Goal: Task Accomplishment & Management: Use online tool/utility

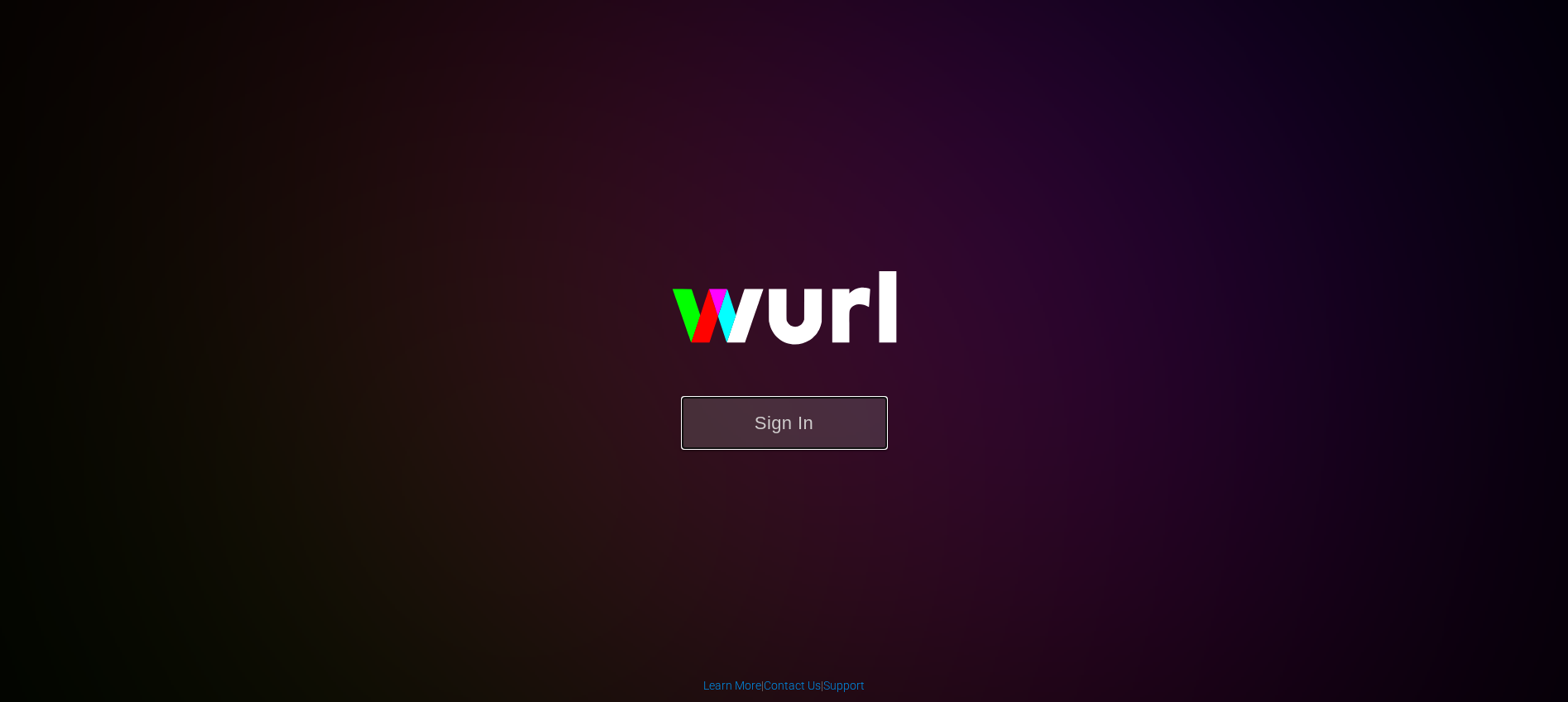
click at [754, 405] on button "Sign In" at bounding box center [785, 423] width 207 height 54
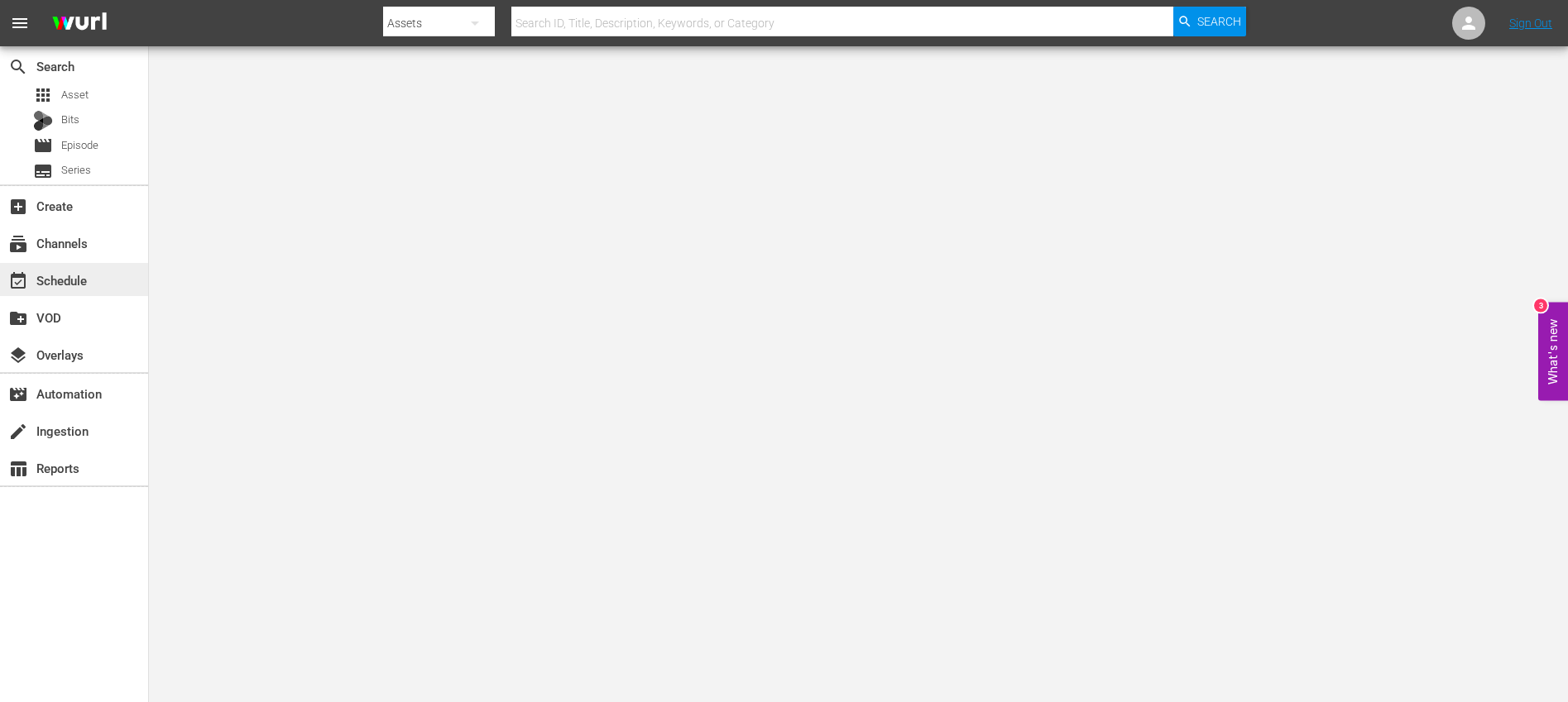
click at [71, 285] on div "event_available Schedule" at bounding box center [46, 277] width 93 height 15
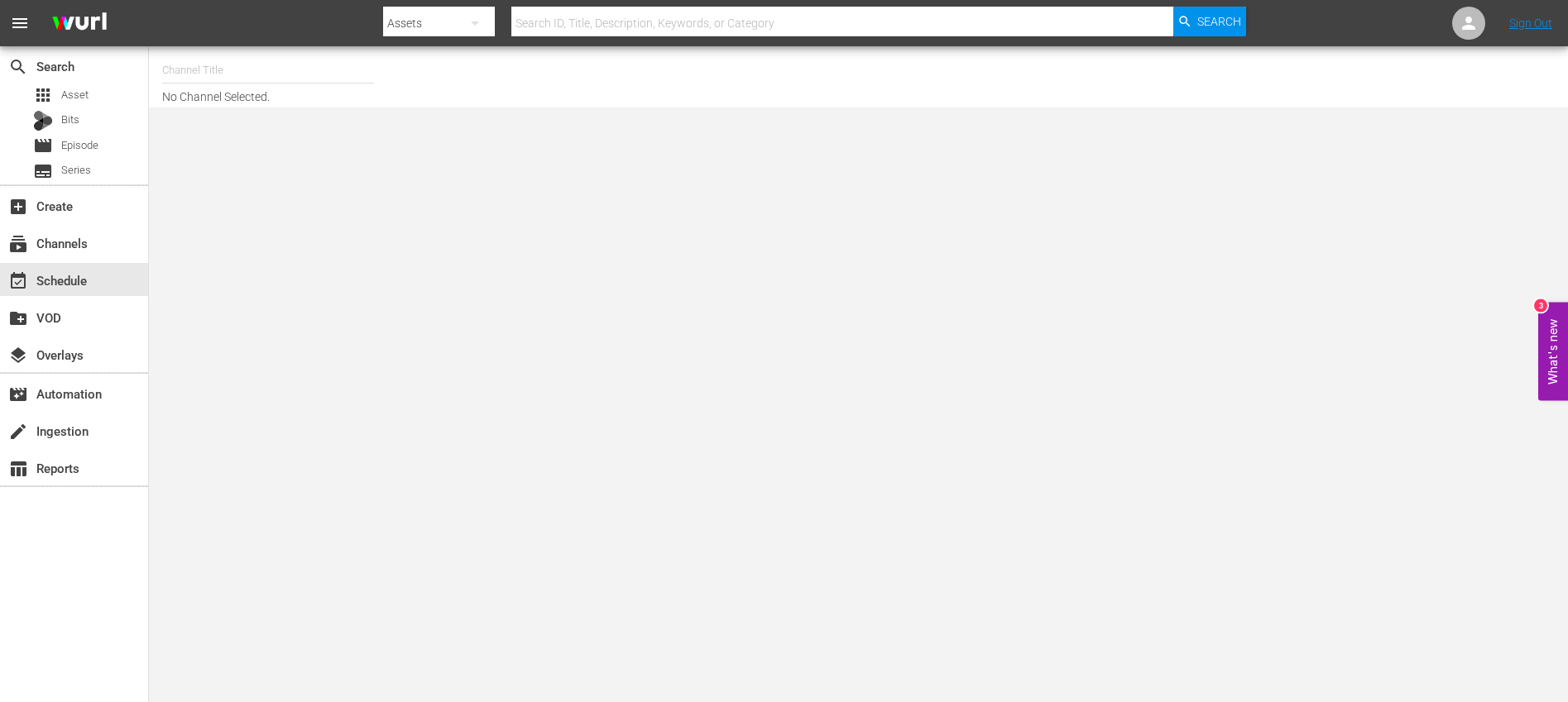
click at [219, 73] on input "text" at bounding box center [269, 70] width 212 height 40
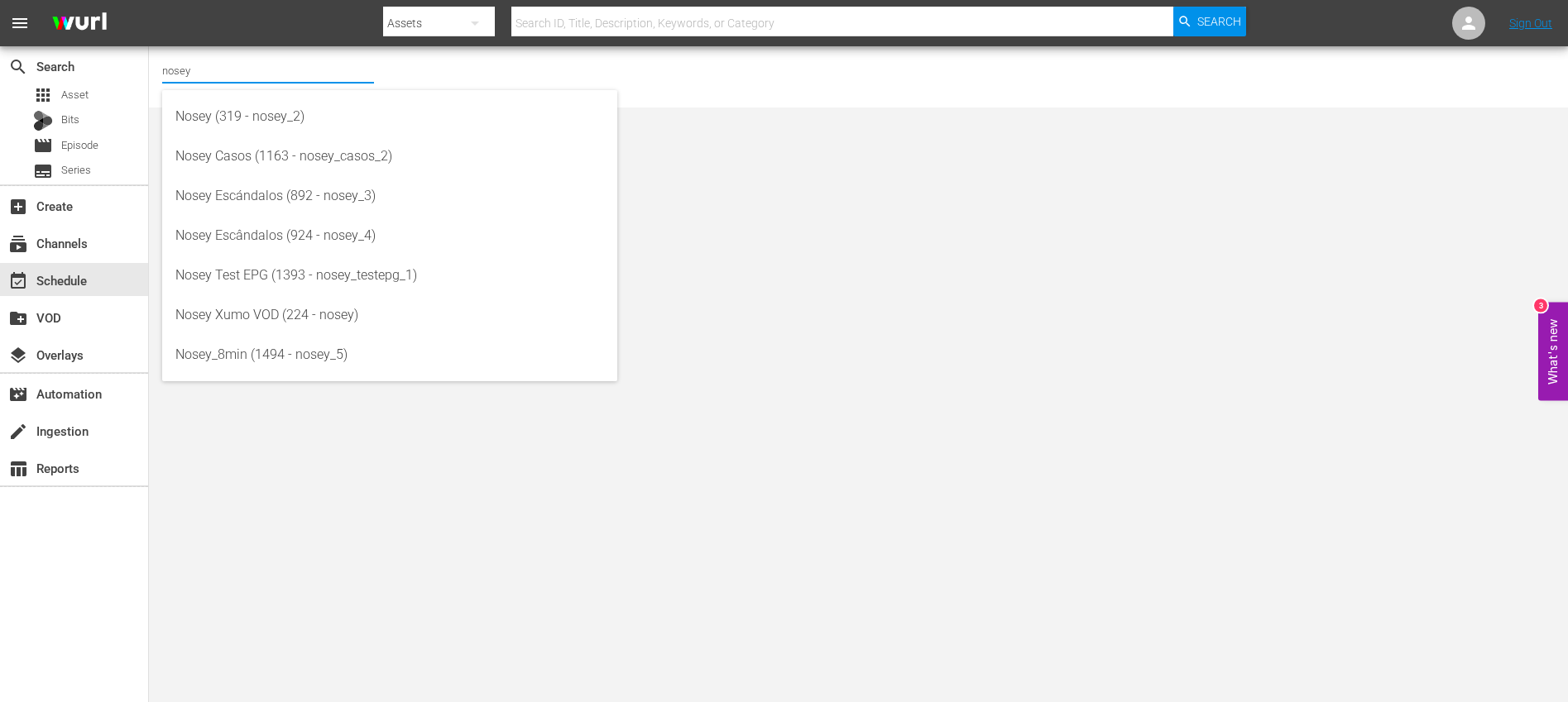
click at [289, 375] on div "Nosey (319 - nosey_2) Nosey Casos (1163 - nosey_casos_2) Nosey Escándalos (892 …" at bounding box center [390, 235] width 455 height 291
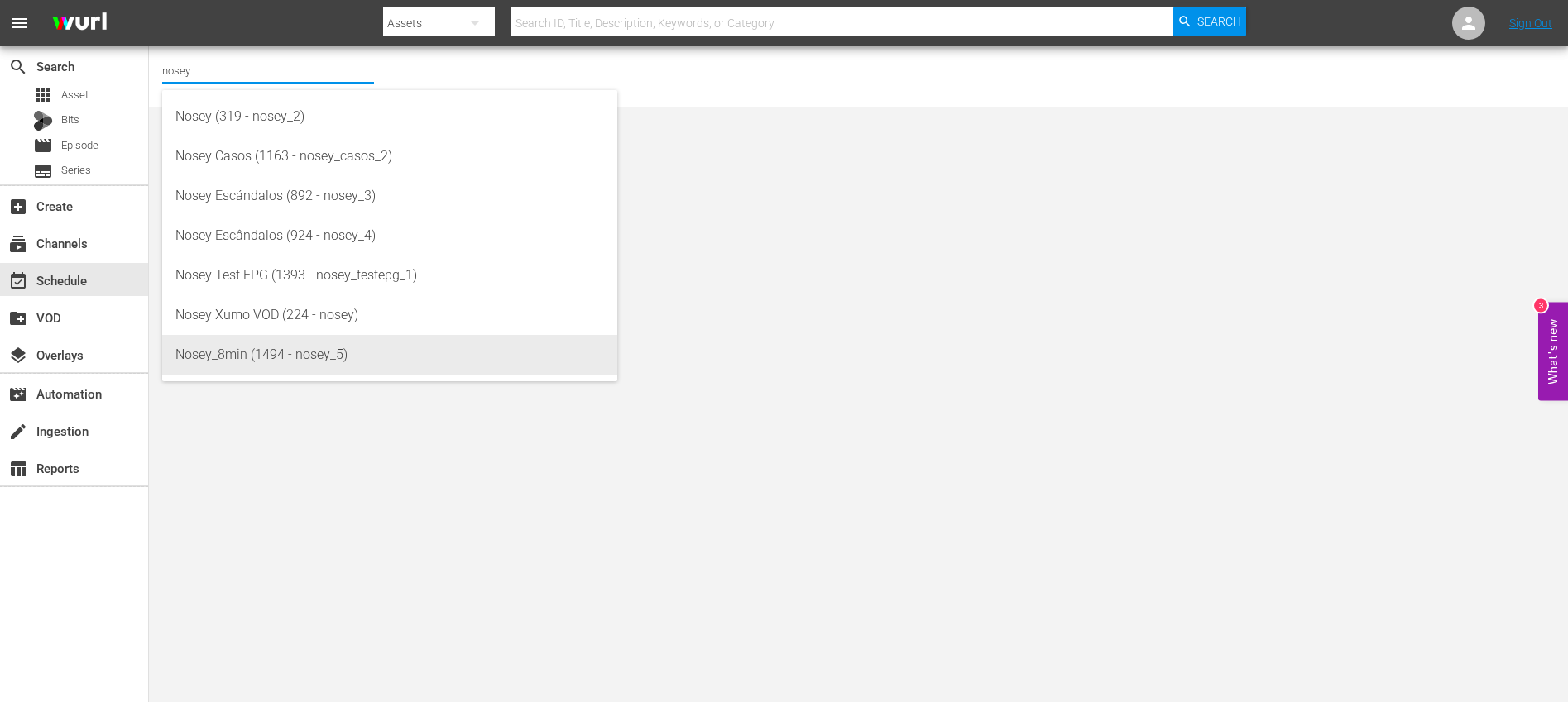
click at [282, 355] on div "Nosey_8min (1494 - nosey_5)" at bounding box center [389, 355] width 429 height 40
type input "Nosey_8min (1494 - nosey_5)"
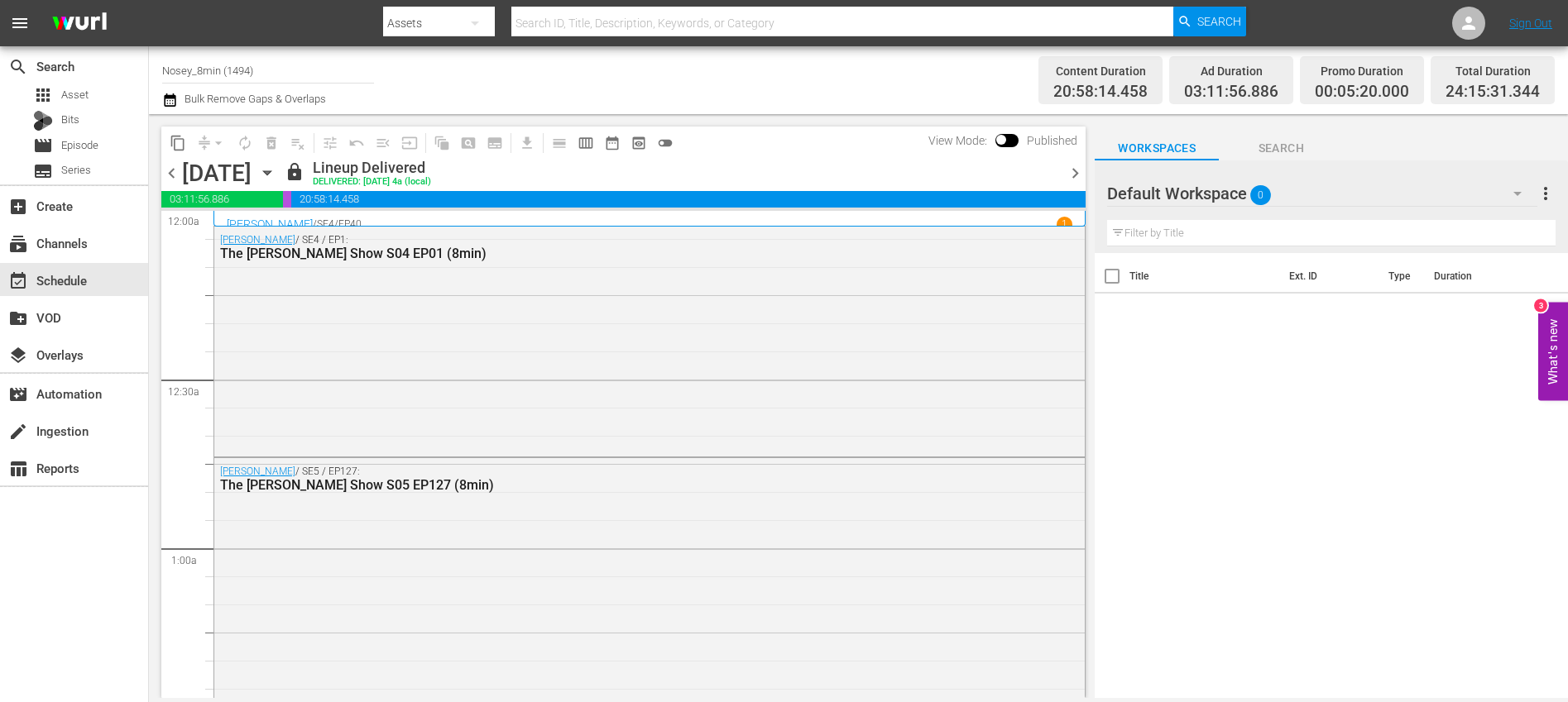
click at [276, 176] on icon "button" at bounding box center [267, 173] width 18 height 18
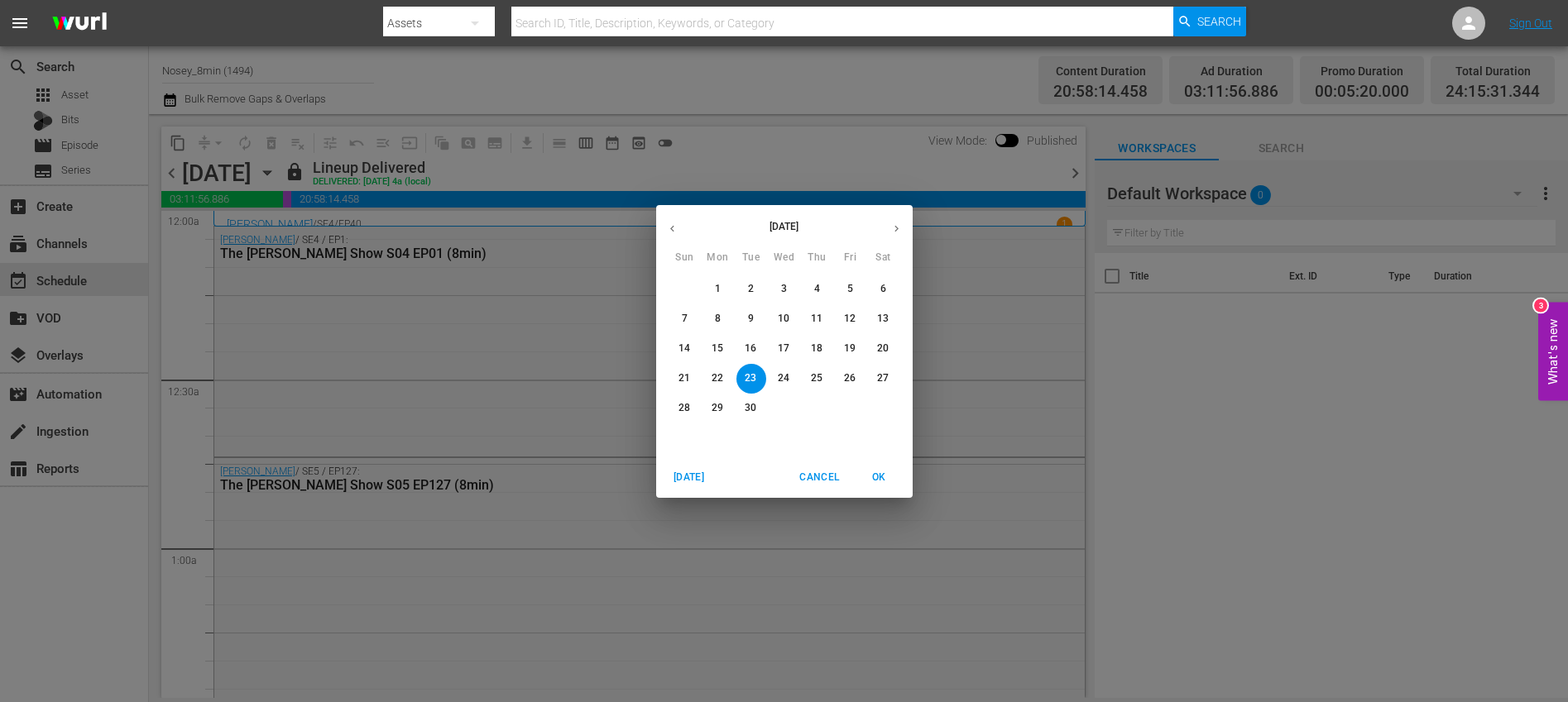
click at [896, 221] on button "button" at bounding box center [896, 228] width 32 height 32
click at [778, 285] on span "1" at bounding box center [784, 289] width 30 height 14
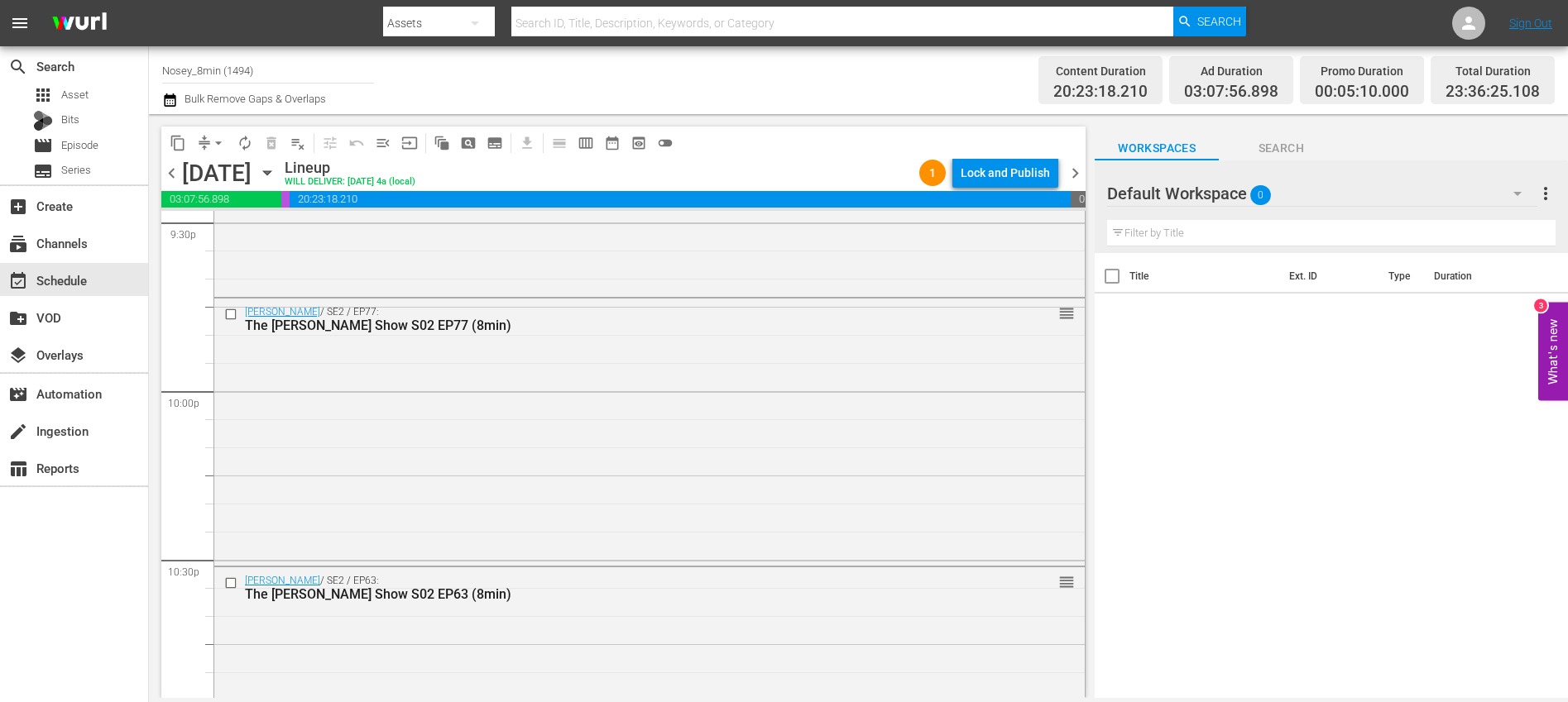
scroll to position [7626, 0]
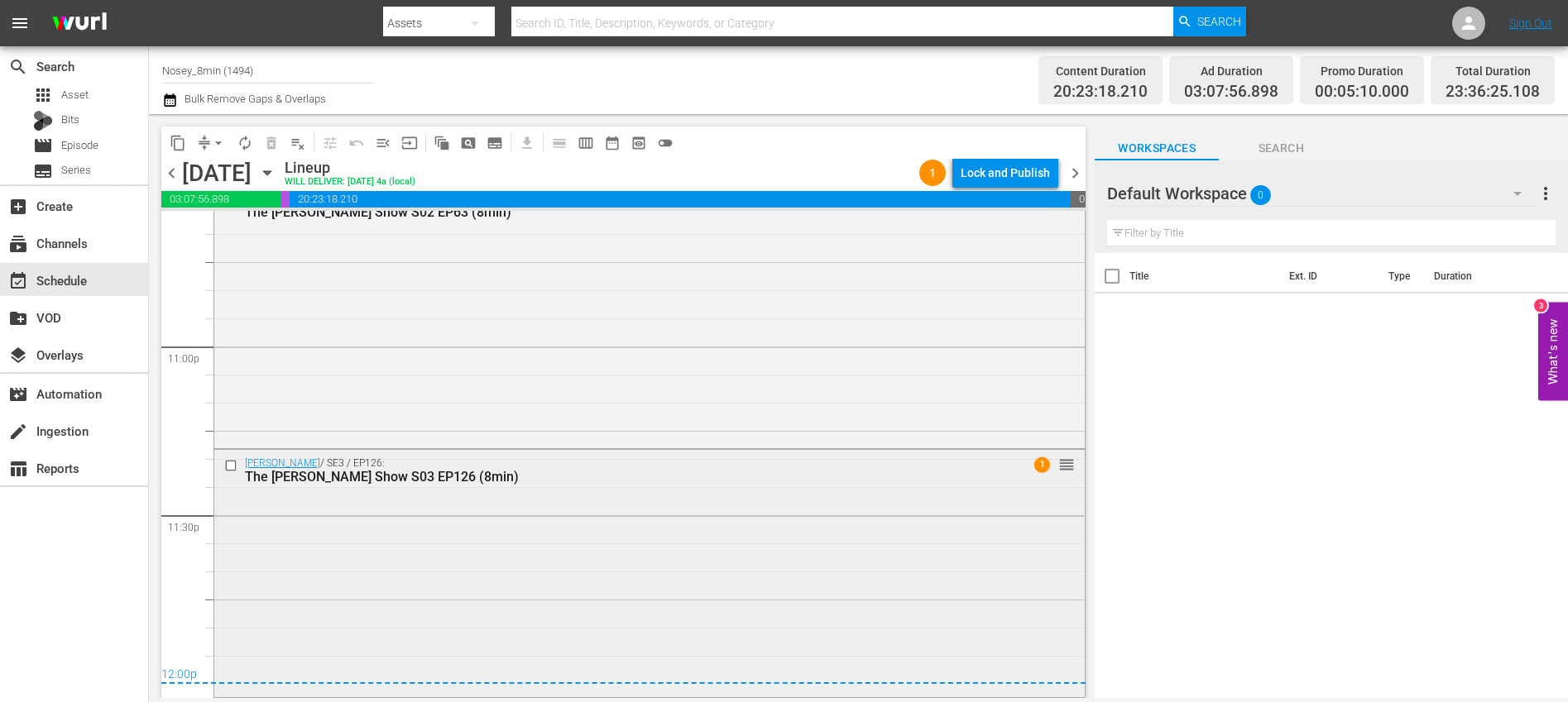
click at [562, 553] on div "[PERSON_NAME] / SE3 / EP126: The [PERSON_NAME] Show S03 EP126 (8min) 1 reorder" at bounding box center [650, 572] width 871 height 244
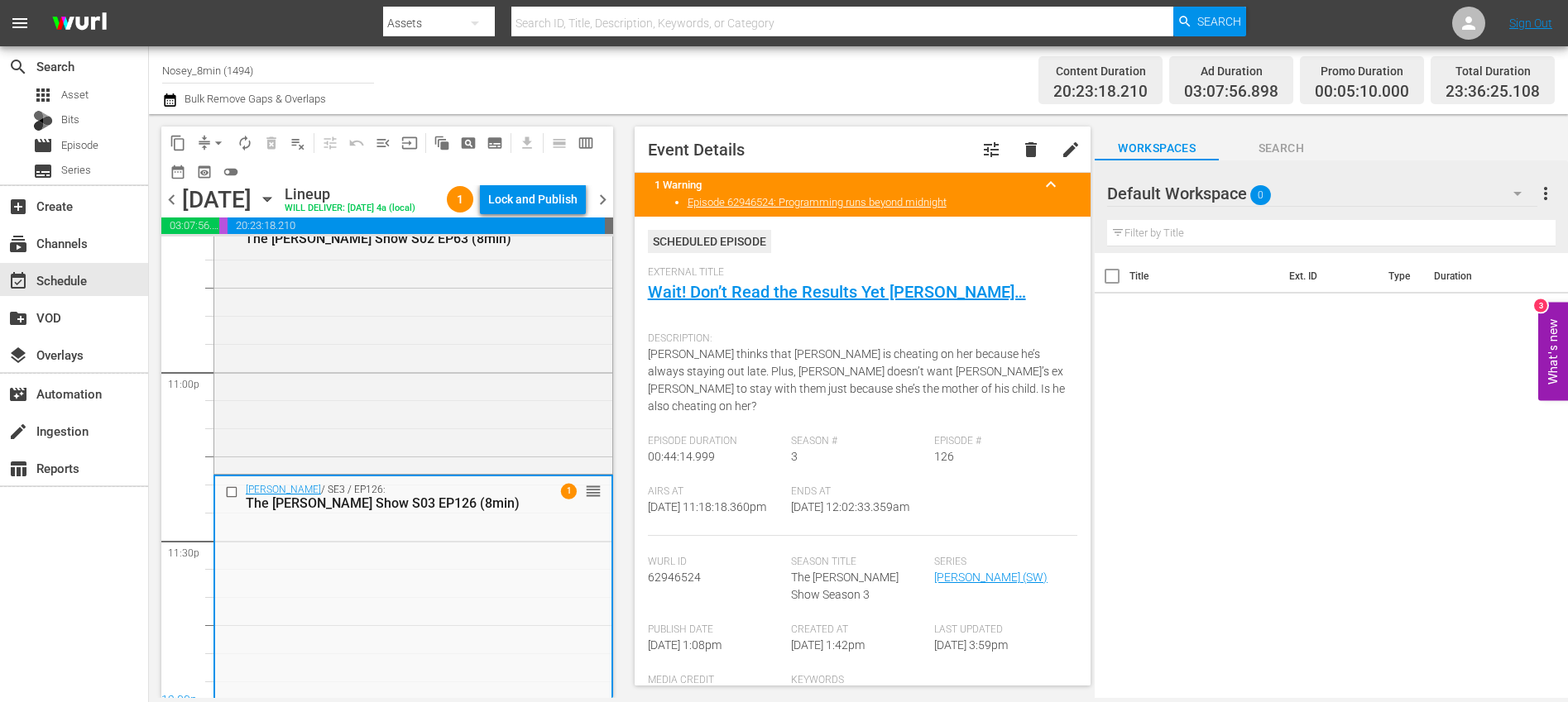
click at [601, 210] on span "chevron_right" at bounding box center [603, 200] width 21 height 21
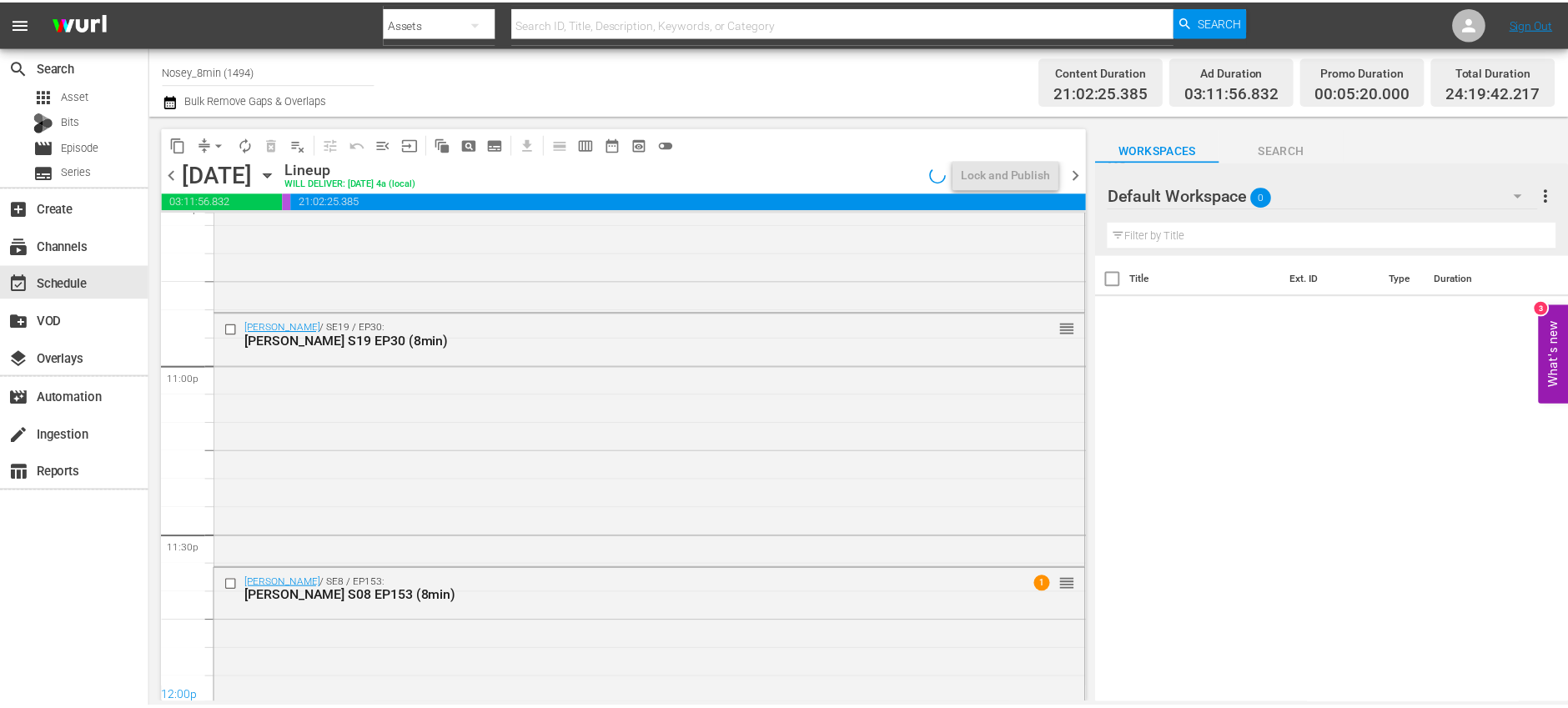
scroll to position [7692, 0]
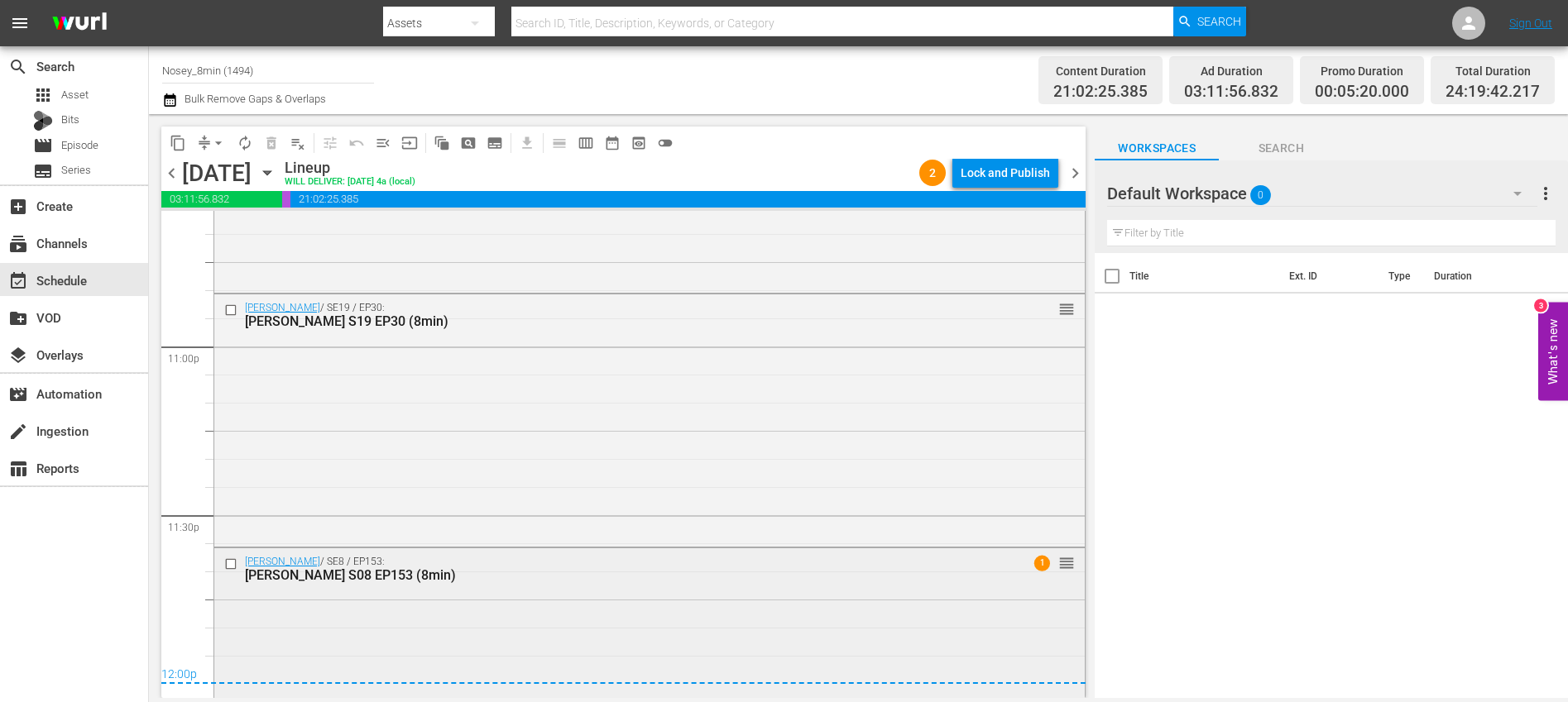
click at [654, 606] on div "[PERSON_NAME] / SE8 / EP153: [PERSON_NAME] S08 EP153 (8min) 1 reorder" at bounding box center [650, 676] width 871 height 256
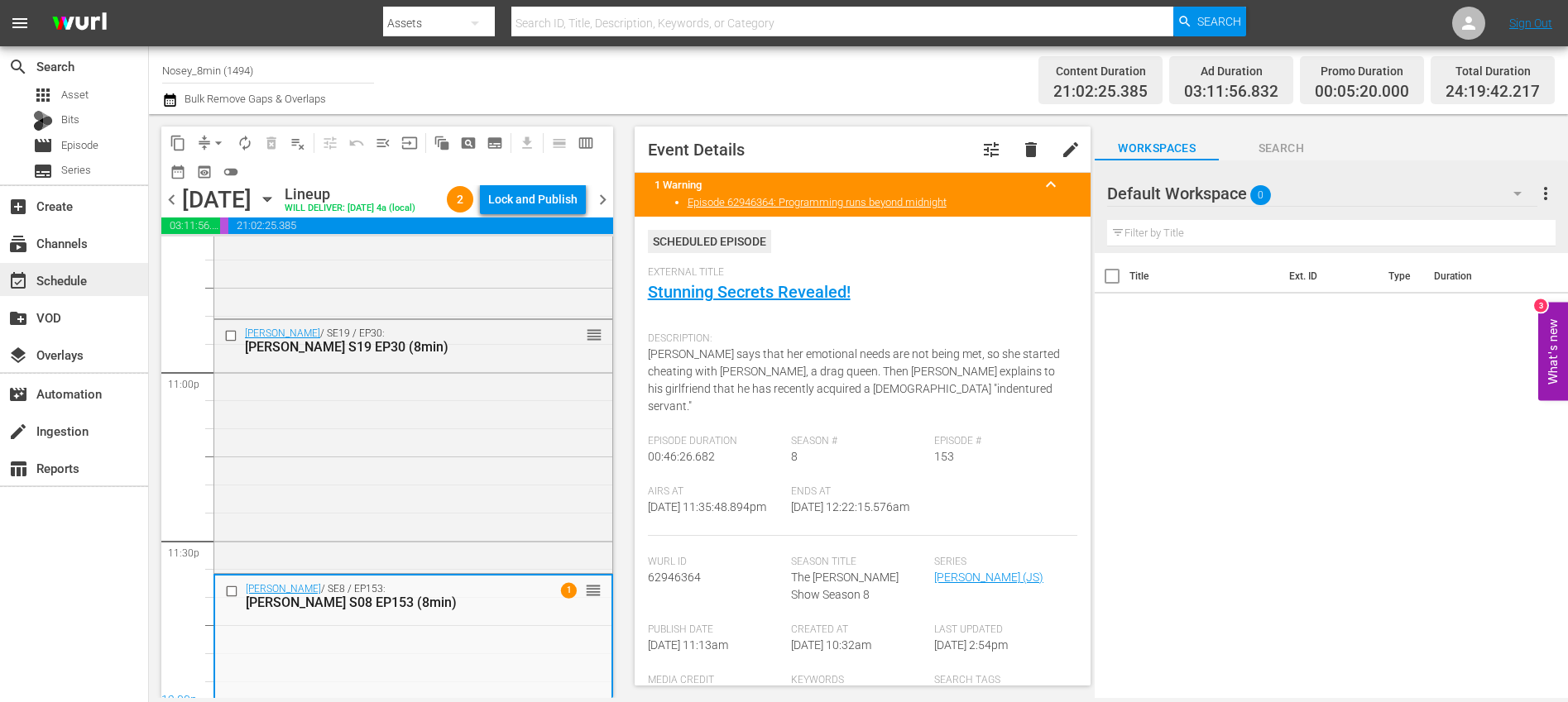
click at [100, 276] on div "event_available Schedule" at bounding box center [74, 280] width 148 height 33
click at [104, 142] on div "movie Episode" at bounding box center [74, 145] width 148 height 23
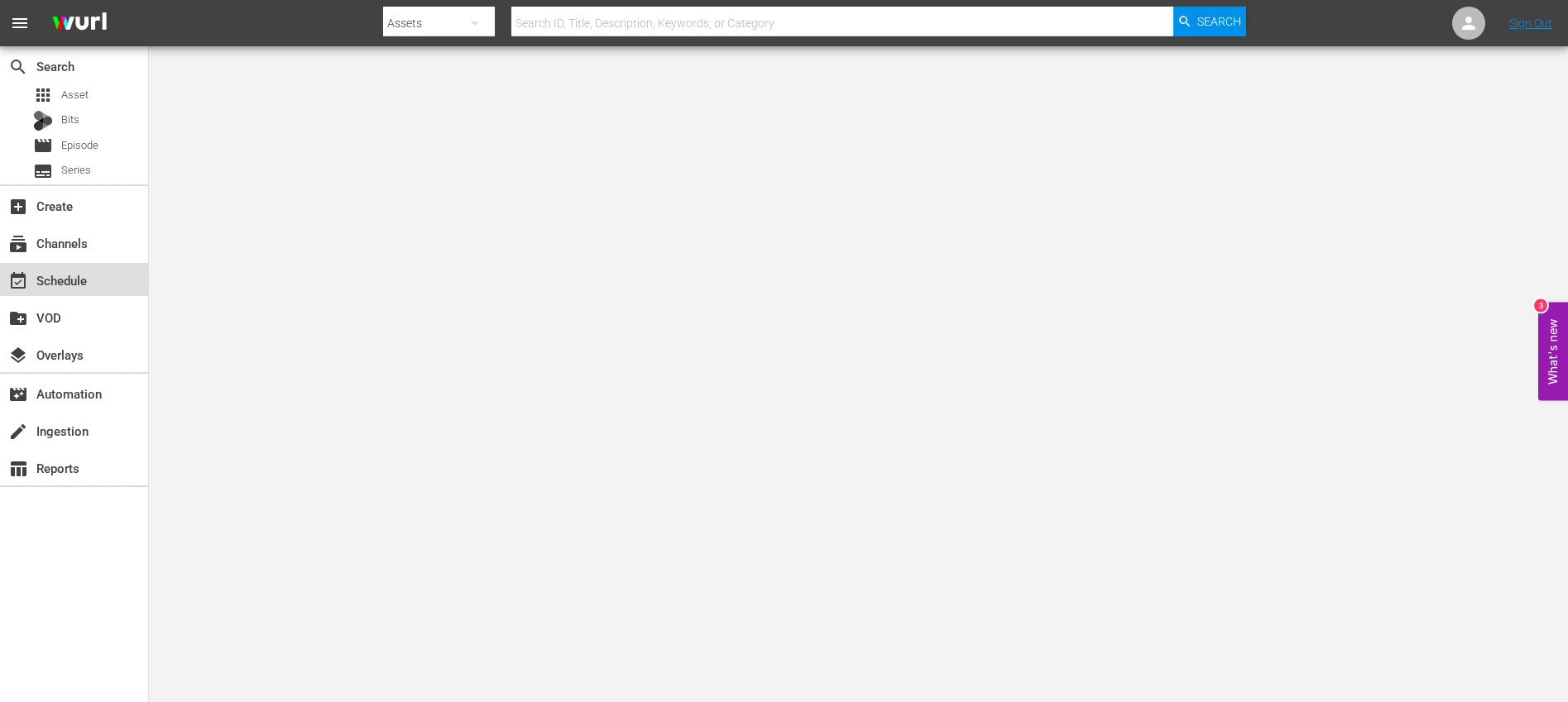
click at [84, 270] on div "event_available Schedule" at bounding box center [46, 277] width 93 height 15
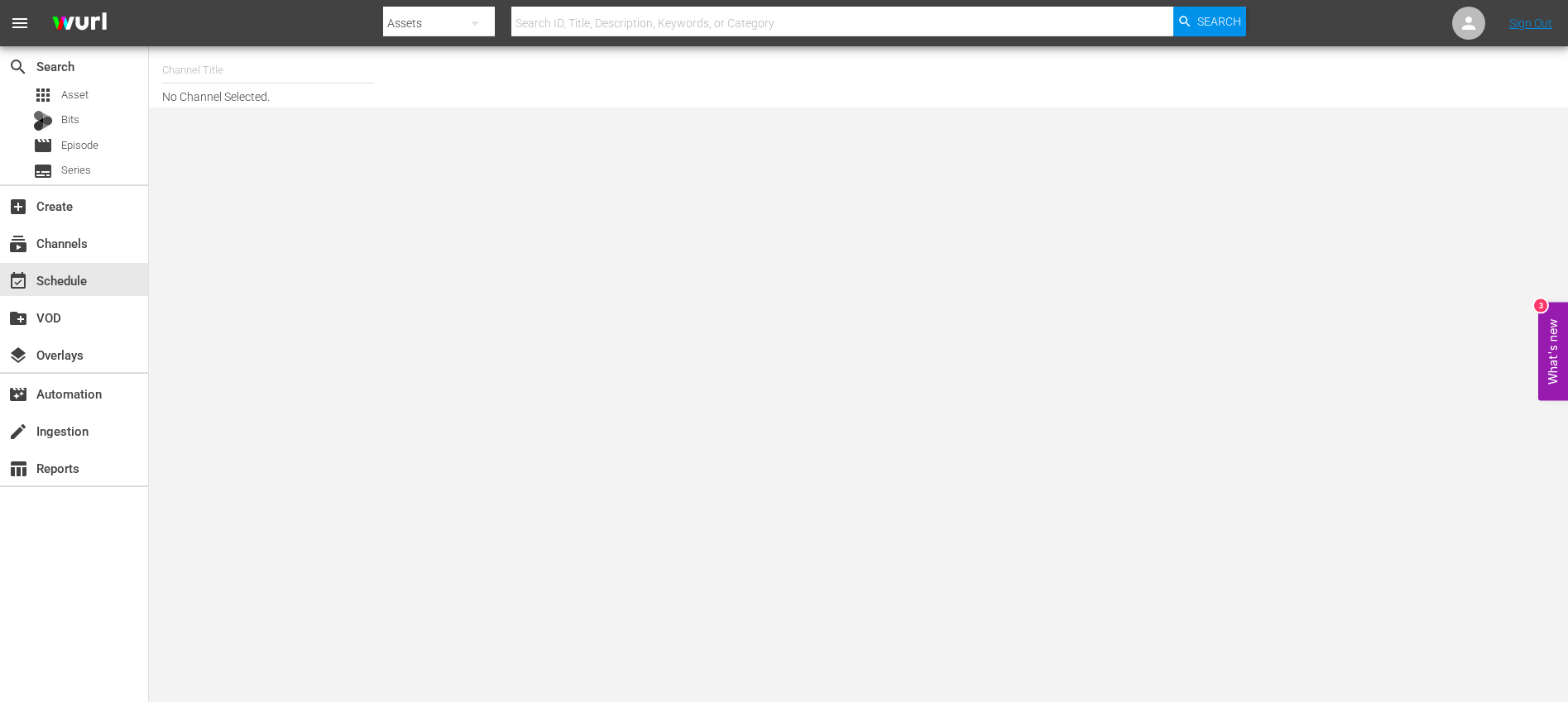
click at [220, 76] on input "text" at bounding box center [269, 70] width 212 height 40
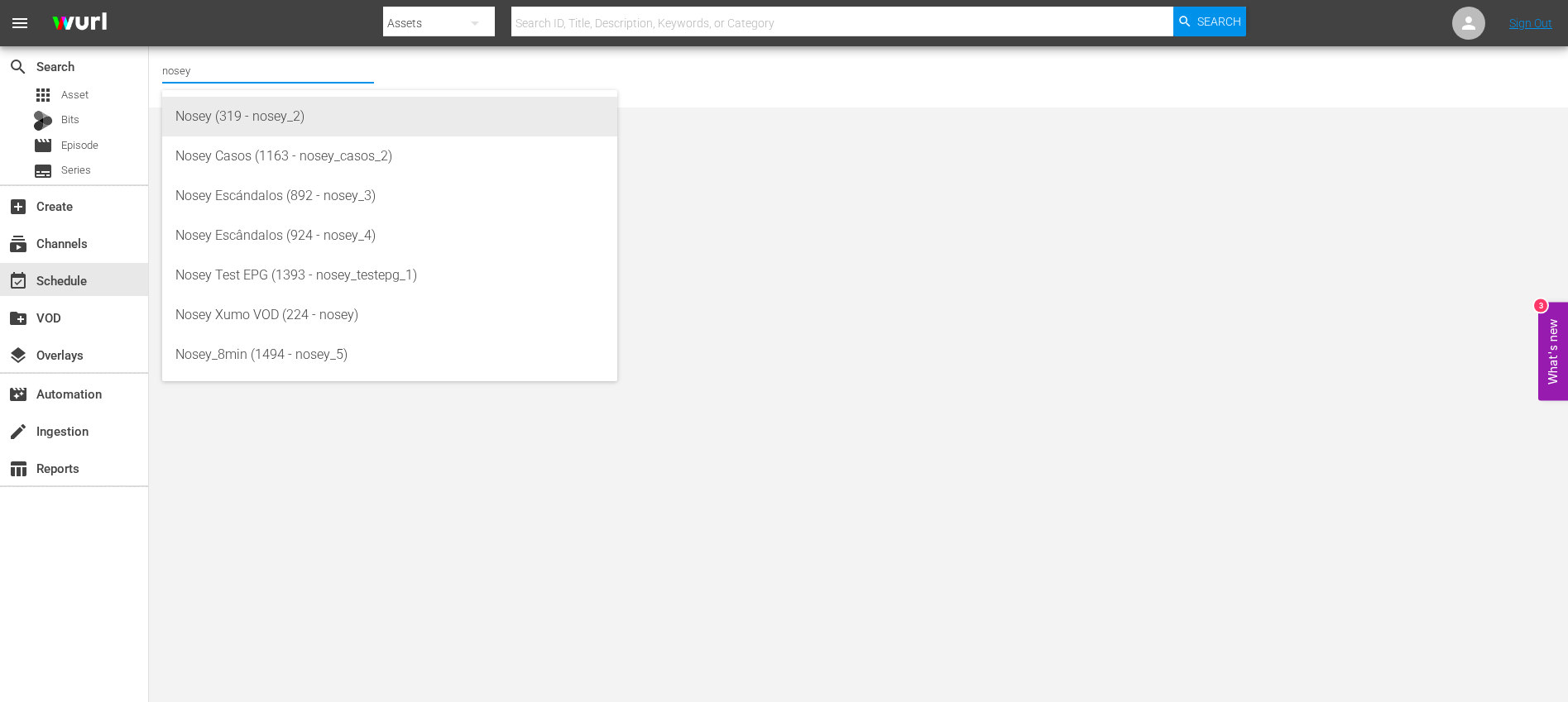
click at [281, 117] on div "Nosey (319 - nosey_2)" at bounding box center [389, 116] width 429 height 40
type input "Nosey (319 - nosey_2)"
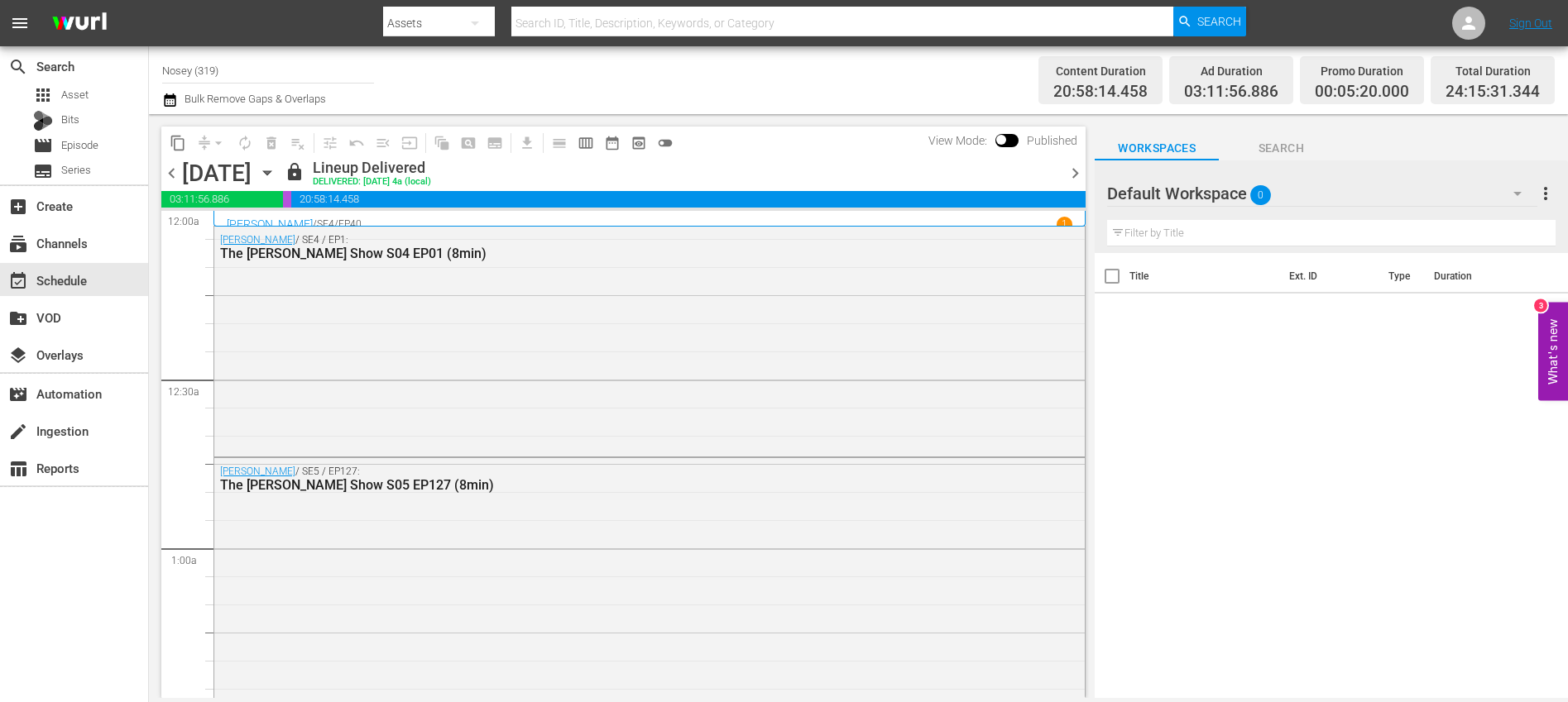
click at [276, 169] on icon "button" at bounding box center [267, 173] width 18 height 18
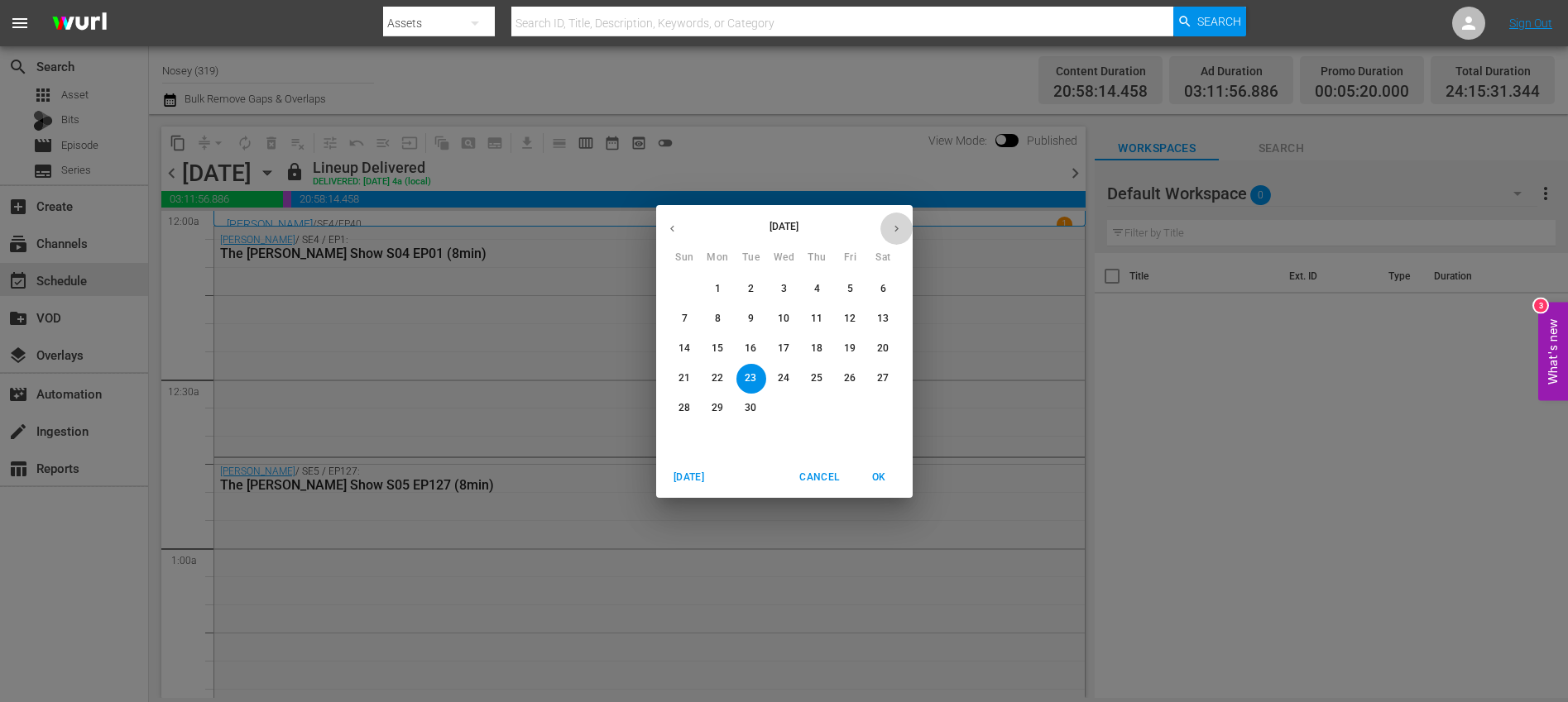
click at [900, 223] on icon "button" at bounding box center [896, 228] width 12 height 12
click at [787, 288] on span "1" at bounding box center [784, 289] width 30 height 14
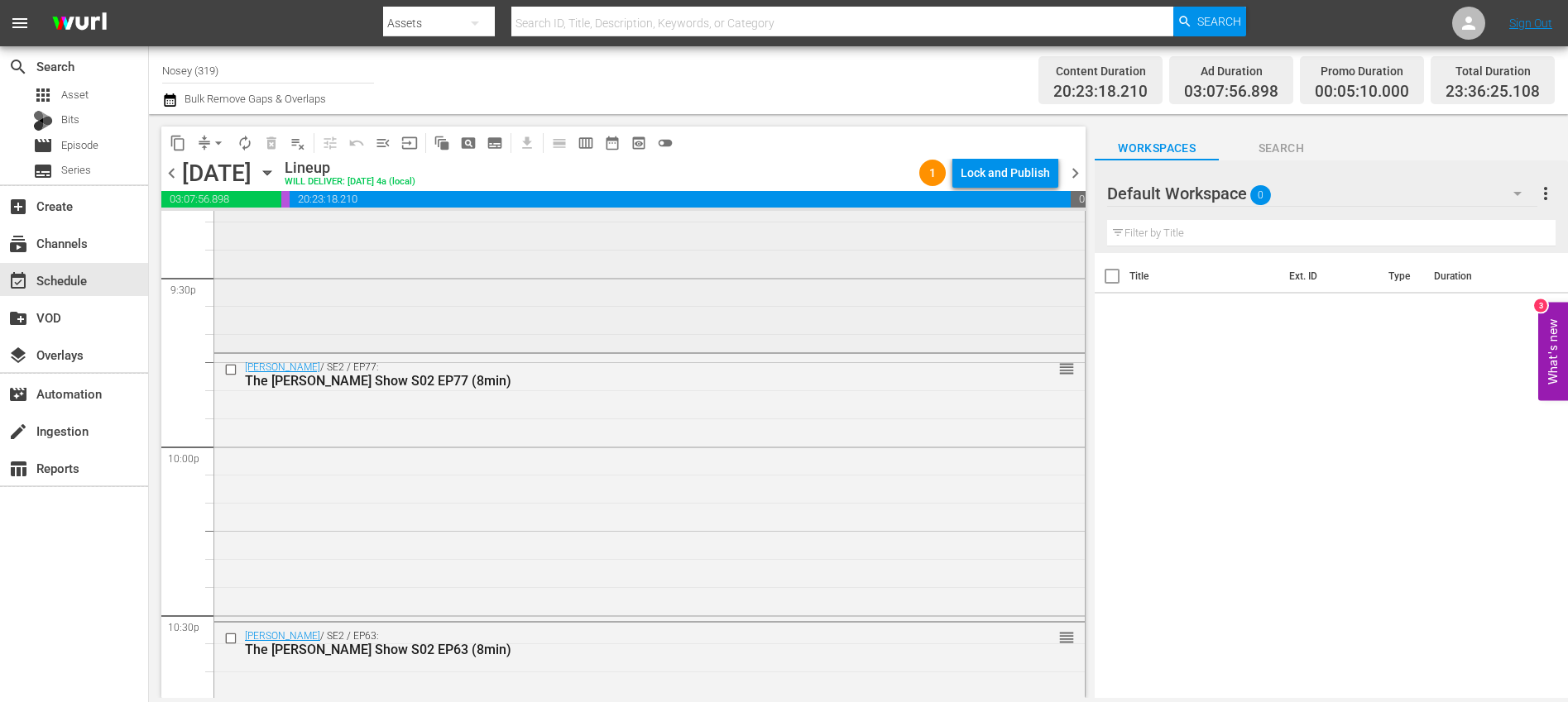
scroll to position [7626, 0]
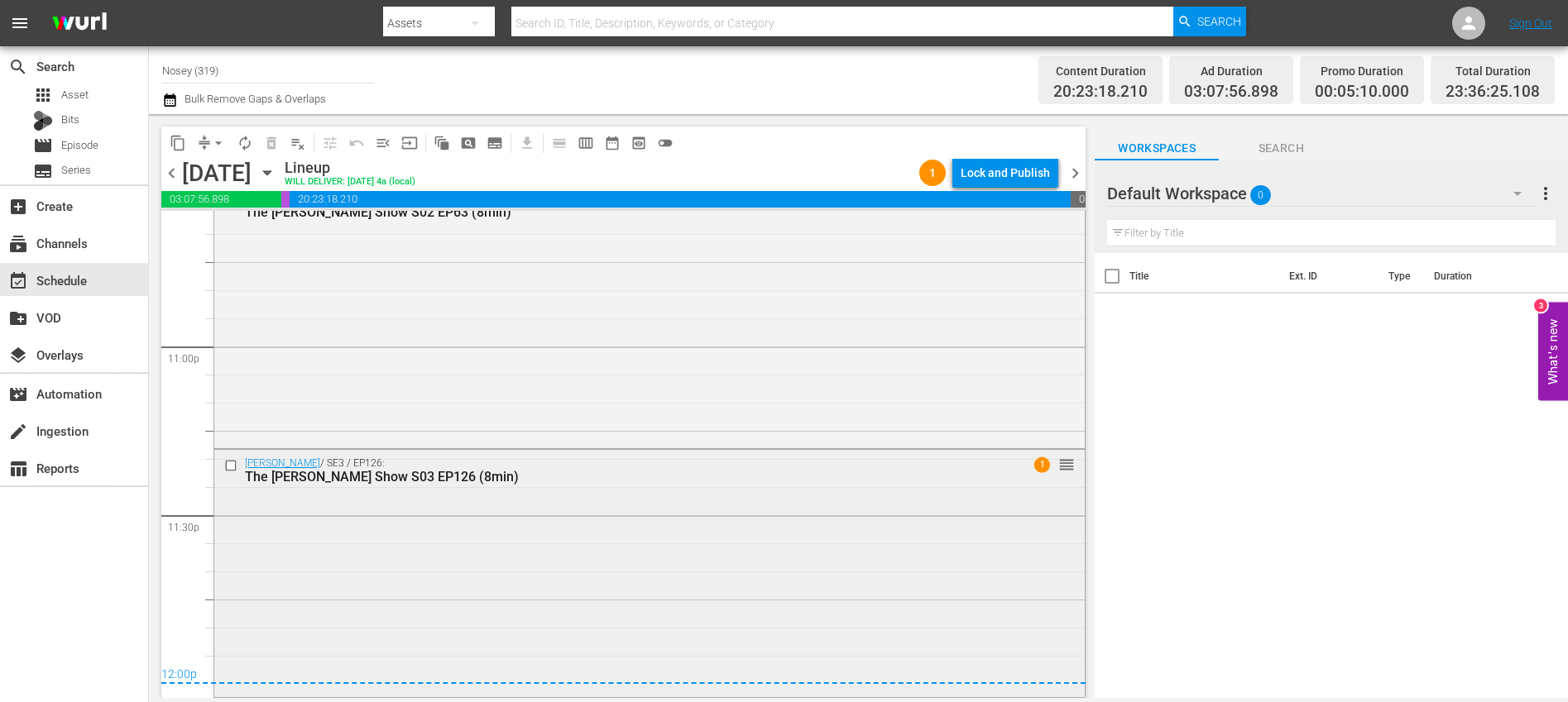
click at [701, 513] on div "[PERSON_NAME] / SE3 / EP126: The [PERSON_NAME] Show S03 EP126 (8min) 1 reorder" at bounding box center [650, 572] width 871 height 244
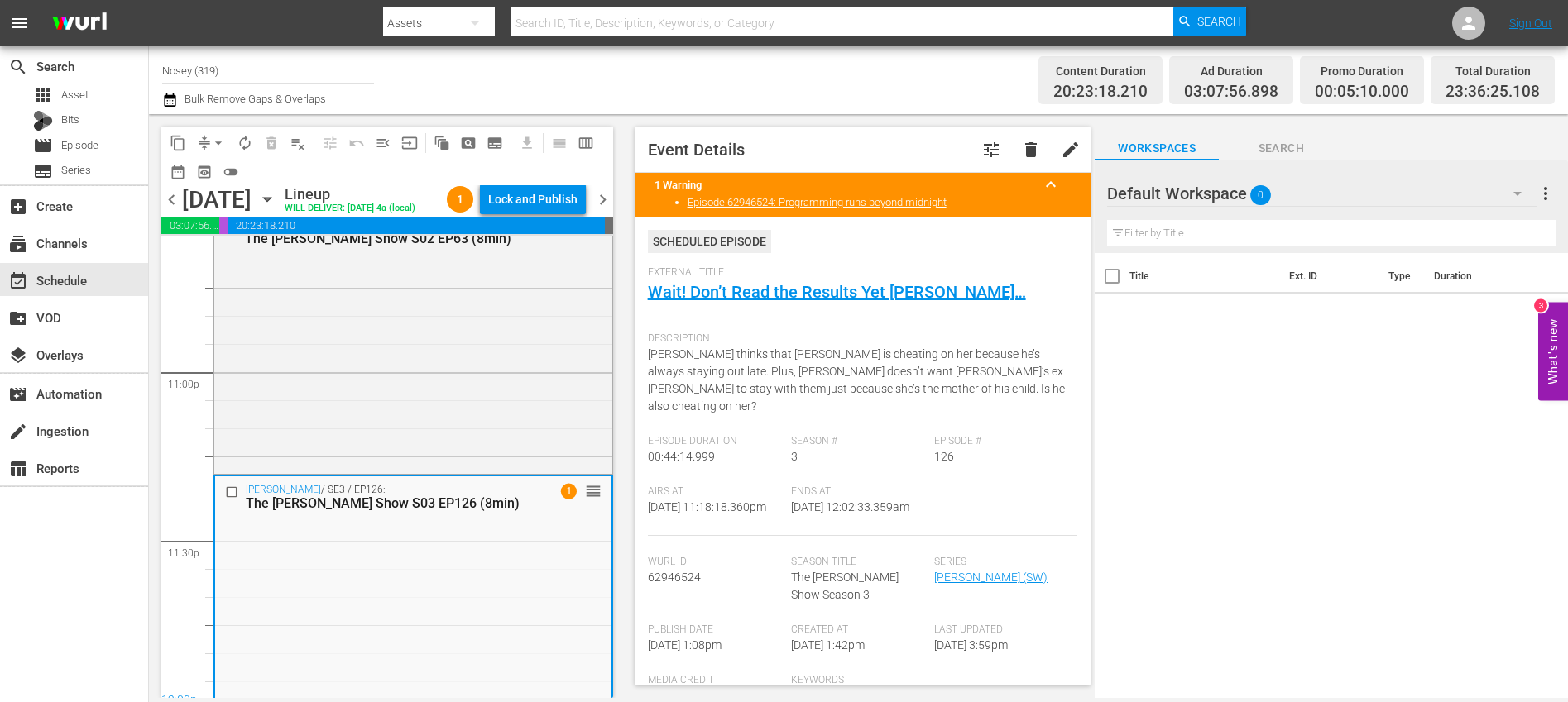
click at [605, 210] on span "chevron_right" at bounding box center [603, 200] width 21 height 21
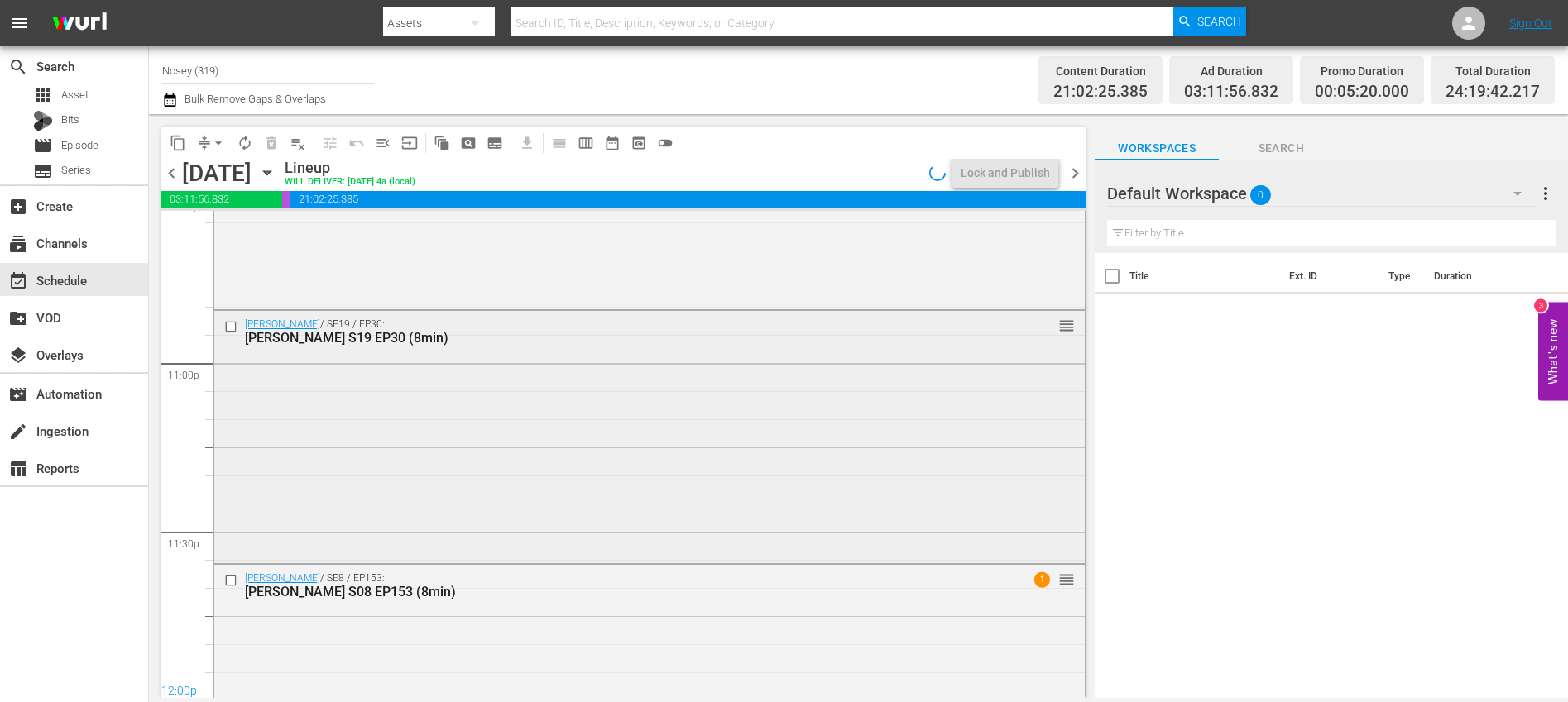
scroll to position [7626, 0]
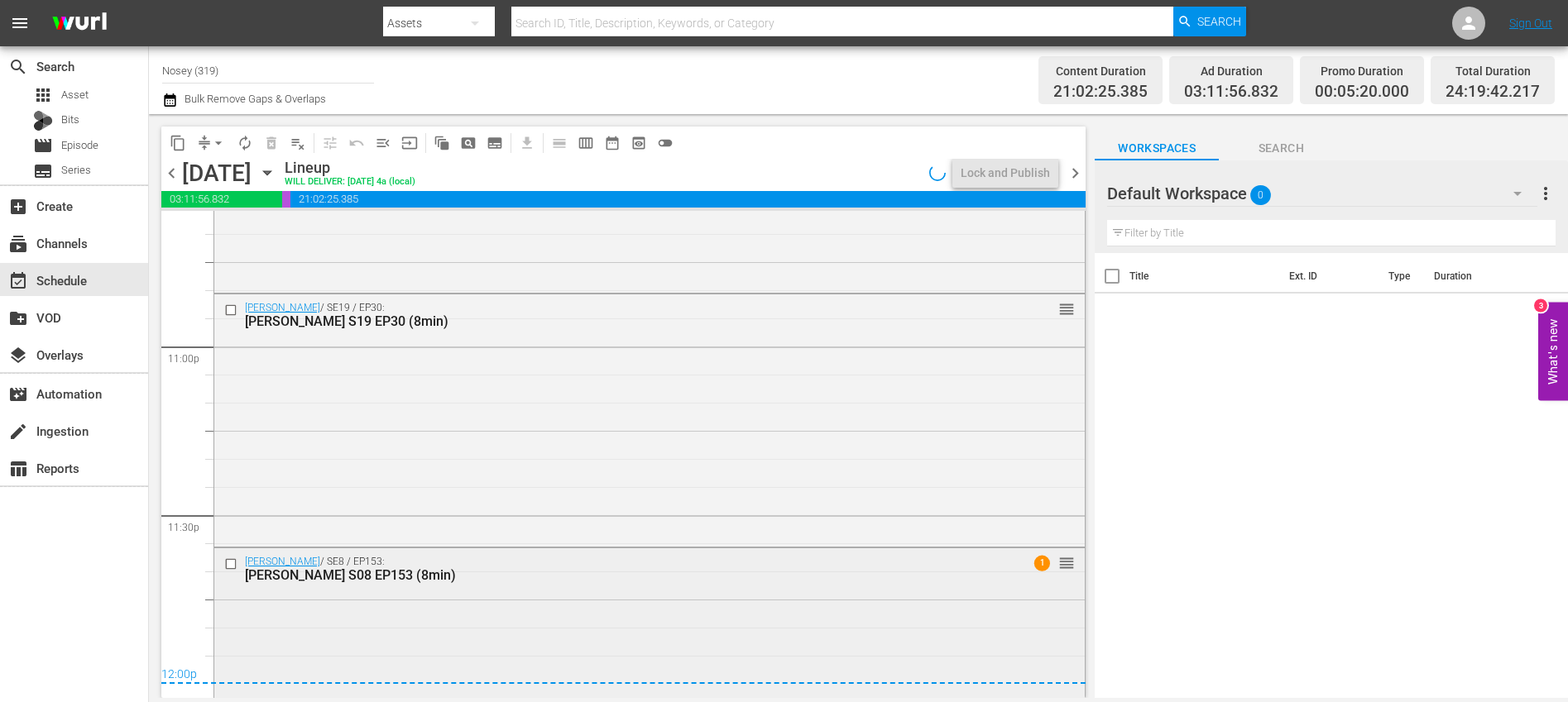
click at [510, 615] on div "[PERSON_NAME] / SE8 / EP153: [PERSON_NAME] S08 EP153 (8min) 1 reorder" at bounding box center [650, 676] width 871 height 256
